Goal: Task Accomplishment & Management: Use online tool/utility

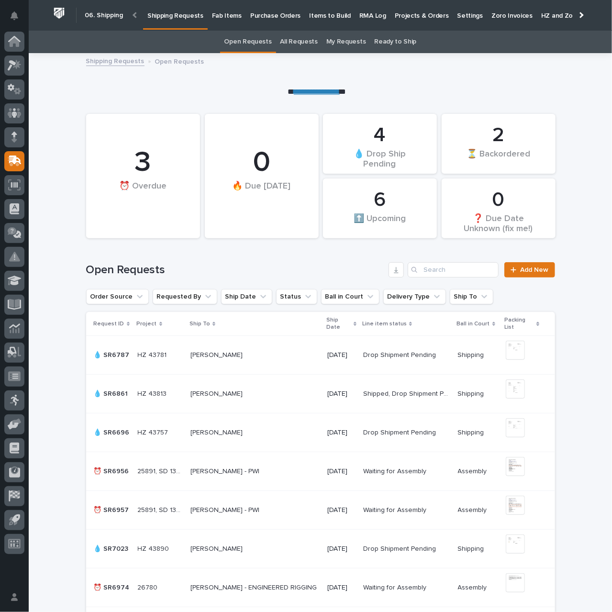
click at [319, 92] on link "**********" at bounding box center [317, 91] width 46 height 7
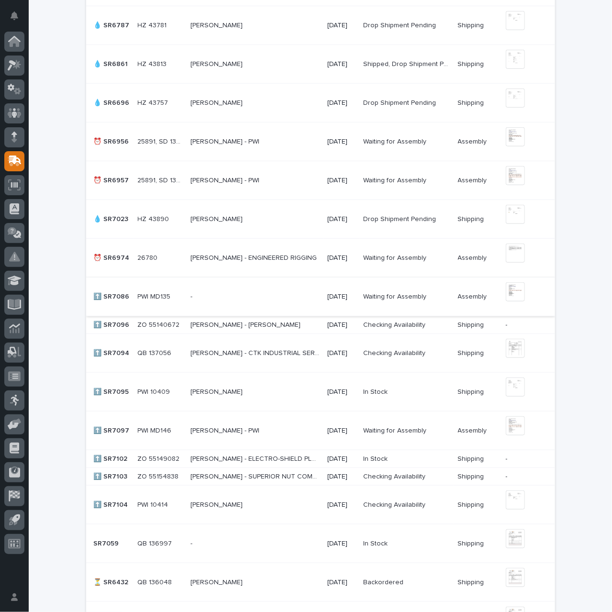
scroll to position [431, 0]
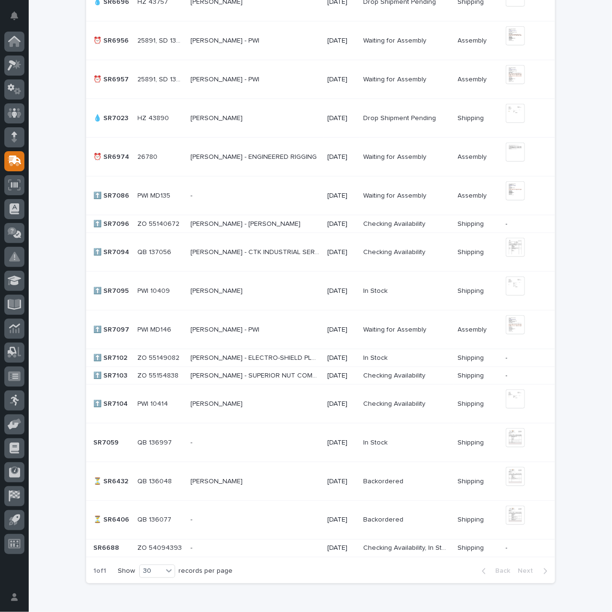
click at [260, 404] on p at bounding box center [254, 404] width 129 height 8
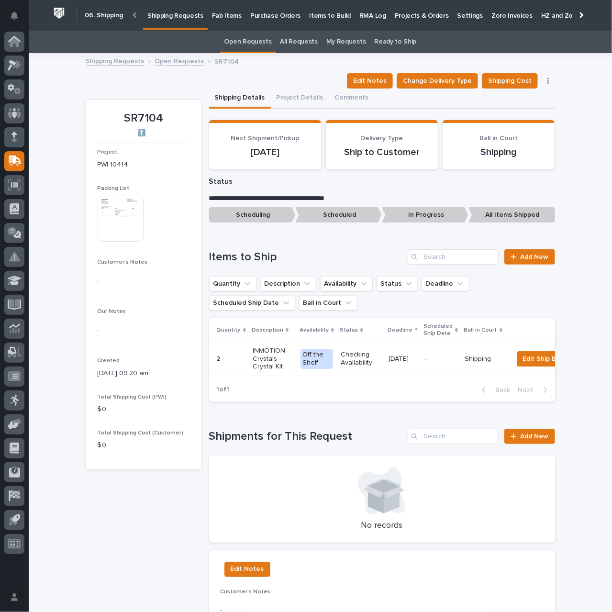
click at [277, 356] on p "INMOTION Crystals - Crystal Kit" at bounding box center [273, 359] width 40 height 24
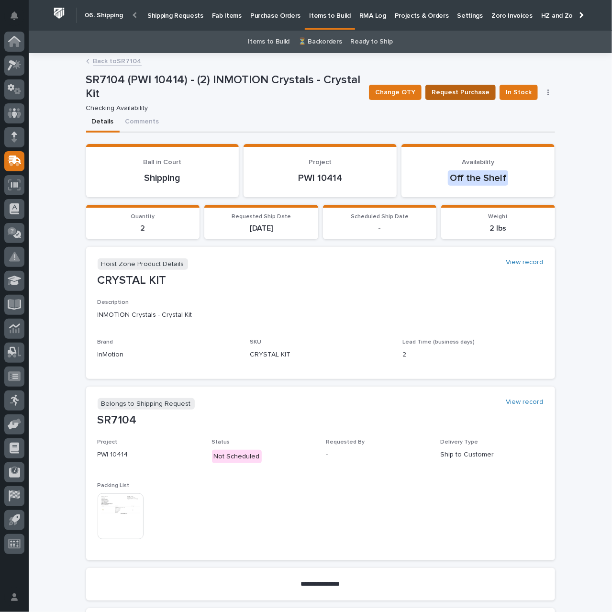
click at [472, 92] on span "Request Purchase" at bounding box center [460, 92] width 58 height 11
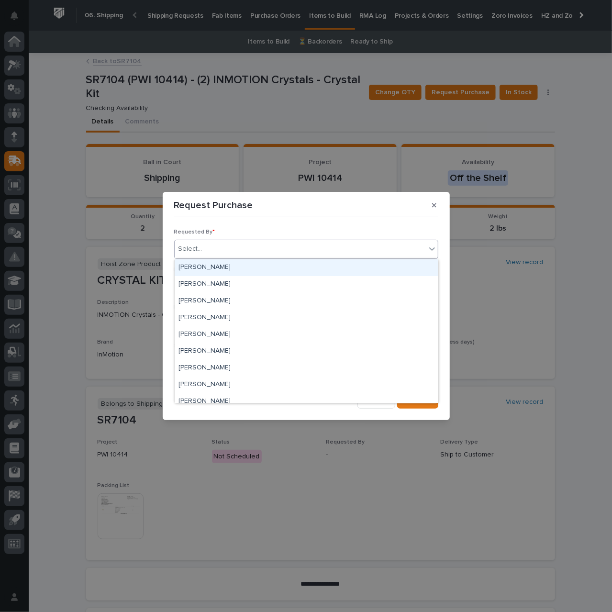
click at [279, 251] on div "Select..." at bounding box center [300, 249] width 251 height 16
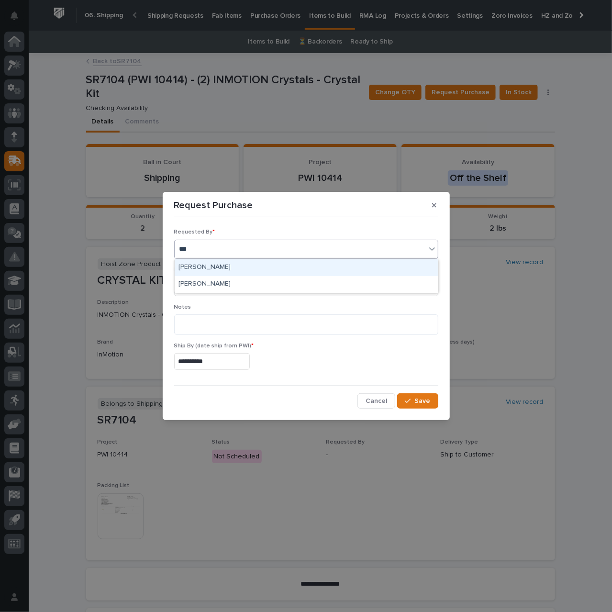
type input "****"
click at [249, 264] on div "[PERSON_NAME]" at bounding box center [306, 267] width 263 height 17
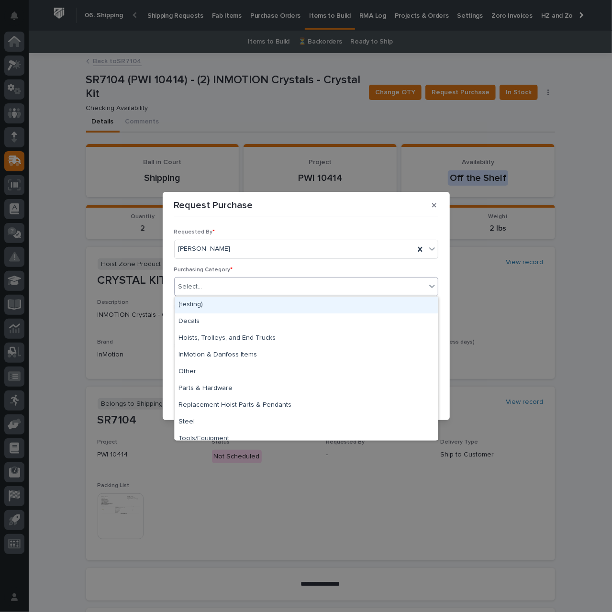
click at [244, 281] on div "Select..." at bounding box center [300, 287] width 251 height 16
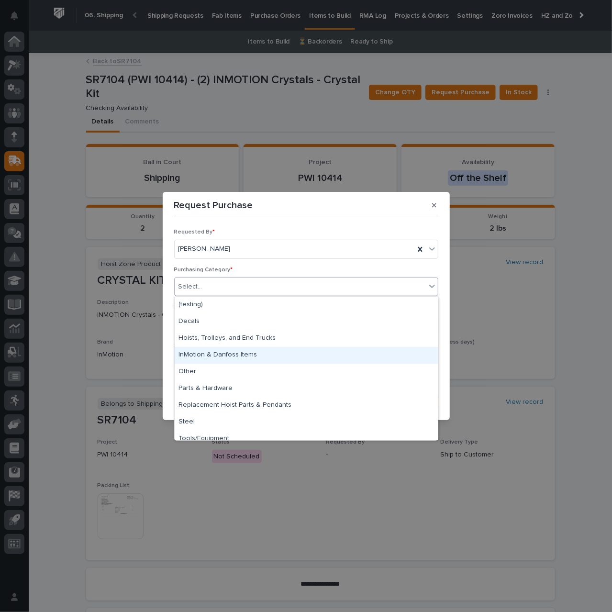
click at [227, 353] on div "InMotion & Danfoss Items" at bounding box center [306, 355] width 263 height 17
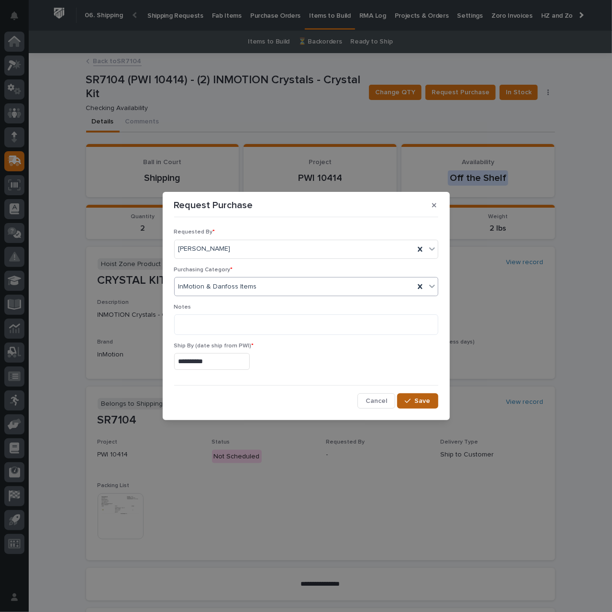
click at [412, 398] on div "button" at bounding box center [410, 400] width 10 height 7
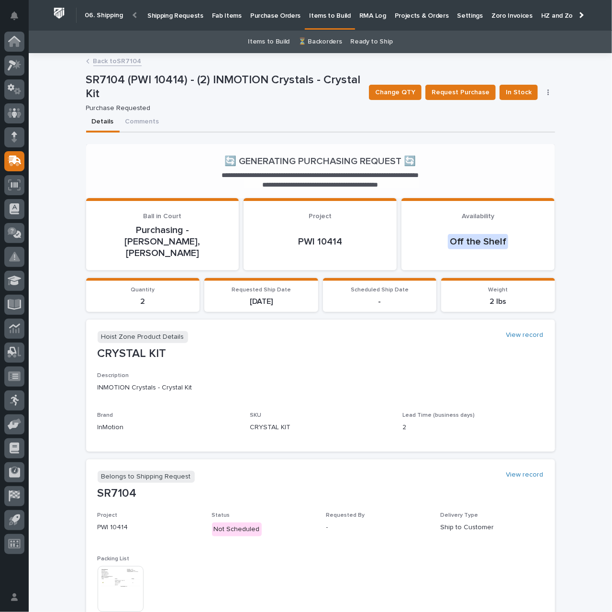
click at [115, 62] on link "Back to SR7104" at bounding box center [117, 60] width 48 height 11
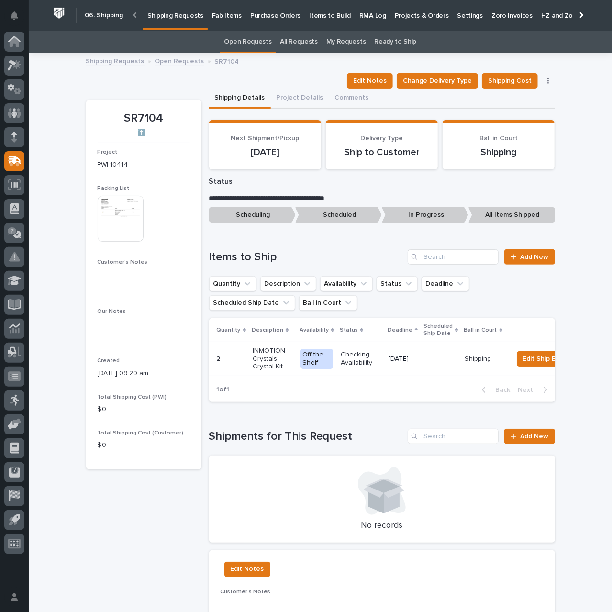
scroll to position [31, 0]
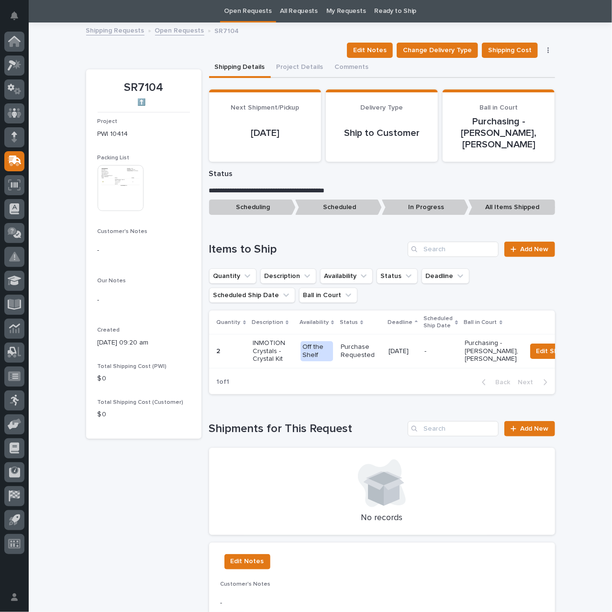
click at [102, 177] on img at bounding box center [121, 188] width 46 height 46
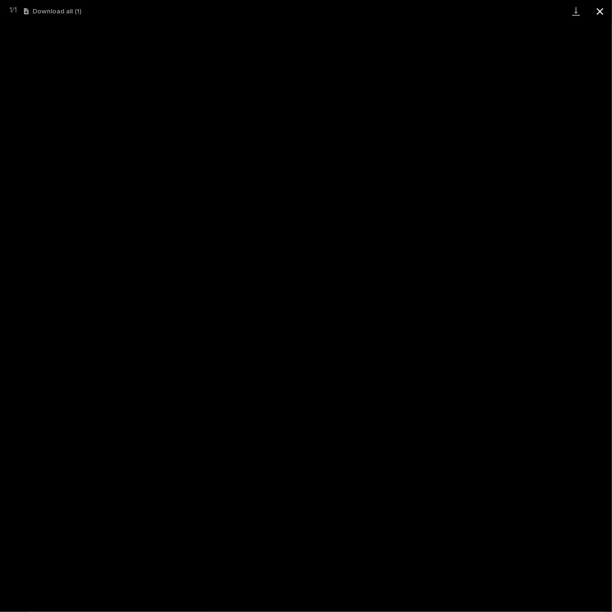
click at [601, 13] on button "Close gallery" at bounding box center [600, 11] width 24 height 22
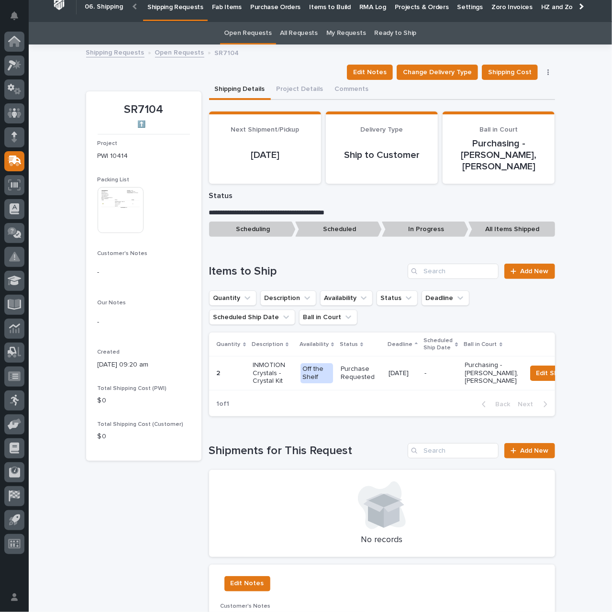
scroll to position [0, 0]
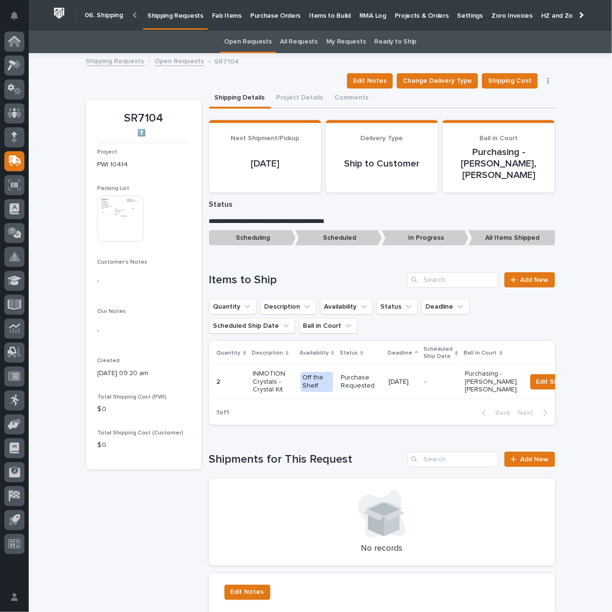
click at [193, 17] on p "Shipping Requests" at bounding box center [175, 10] width 56 height 20
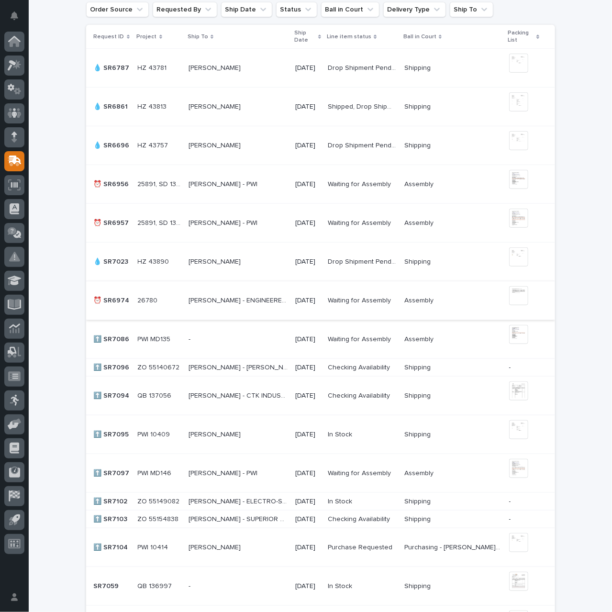
scroll to position [431, 0]
